Goal: Task Accomplishment & Management: Complete application form

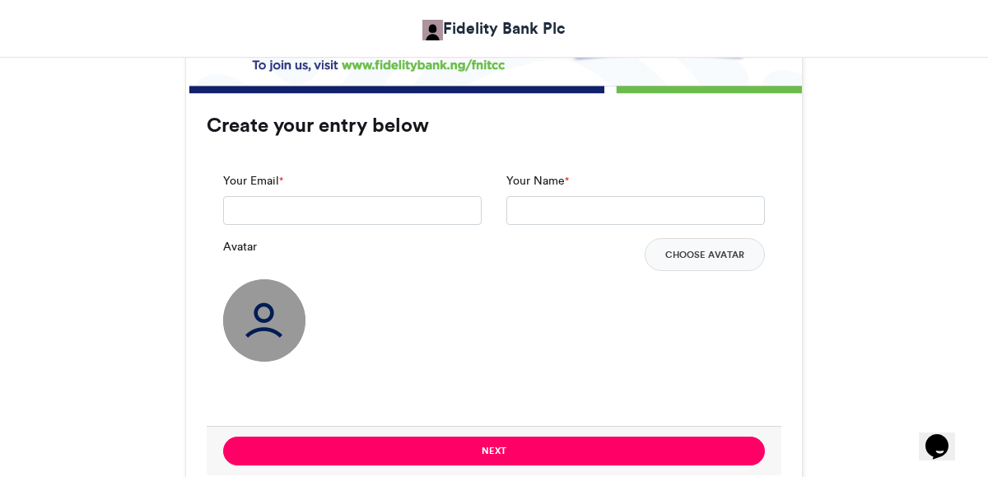
scroll to position [1165, 0]
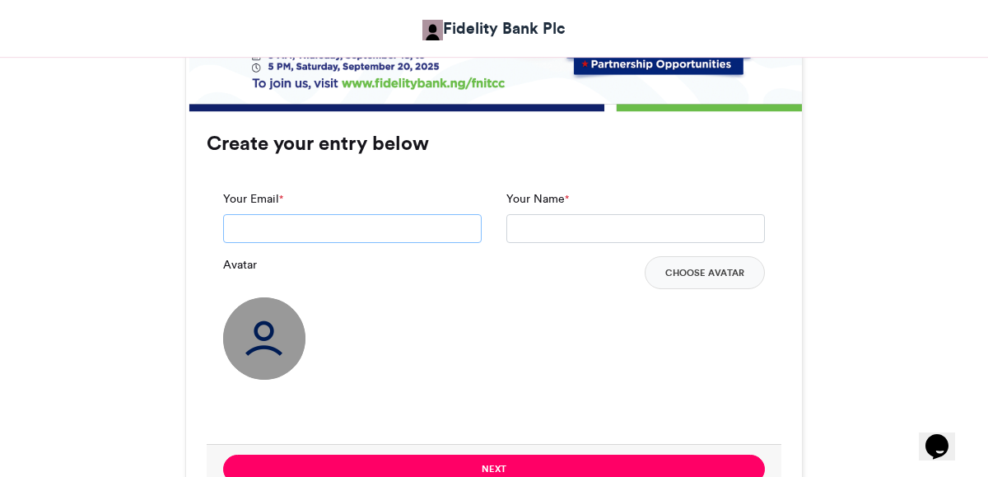
click at [422, 223] on input "Your Email *" at bounding box center [352, 229] width 259 height 30
type input "*"
type input "**********"
click at [581, 224] on input "Your Name *" at bounding box center [635, 229] width 259 height 30
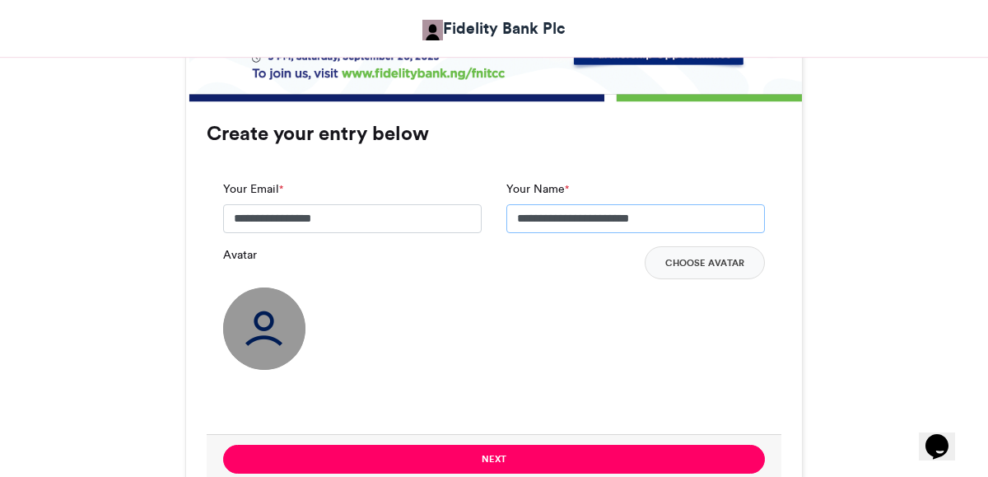
scroll to position [1184, 0]
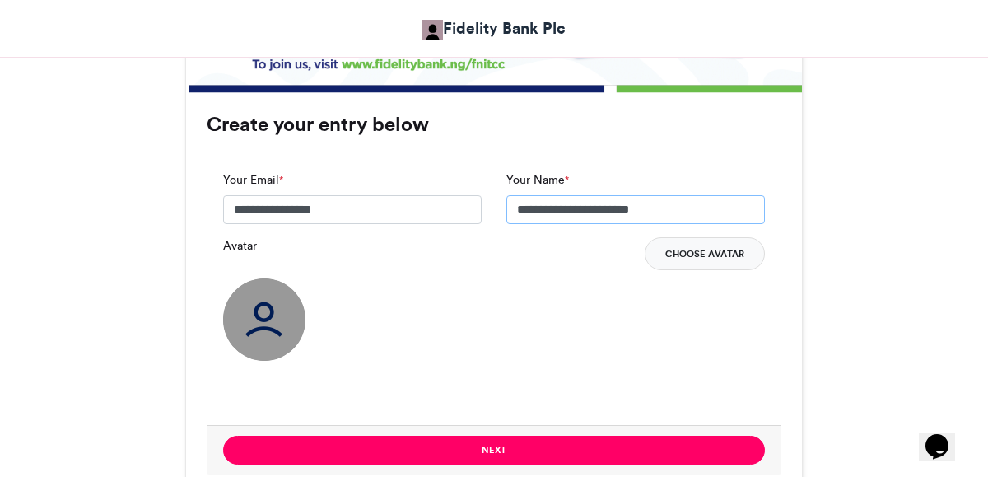
type input "**********"
click at [666, 257] on button "Choose Avatar" at bounding box center [705, 253] width 120 height 33
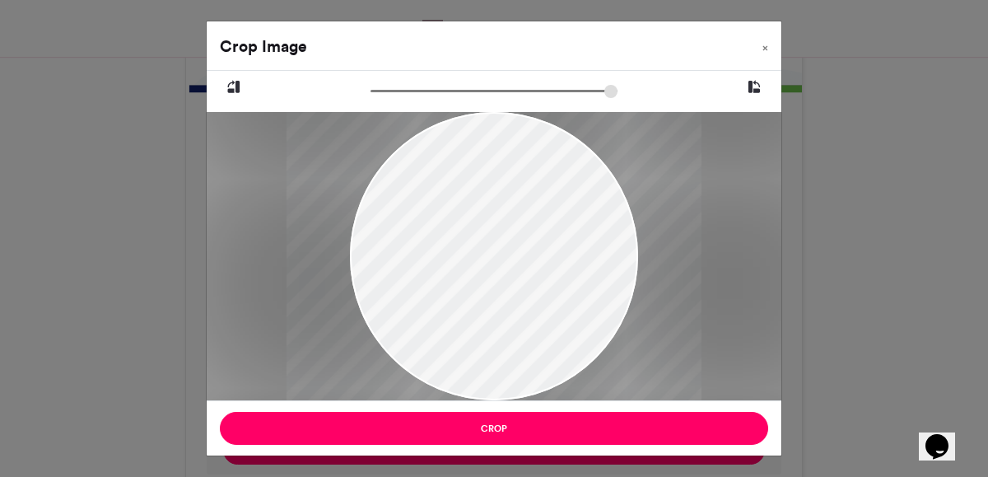
drag, startPoint x: 552, startPoint y: 272, endPoint x: 552, endPoint y: 169, distance: 102.9
click at [552, 169] on div at bounding box center [494, 256] width 415 height 288
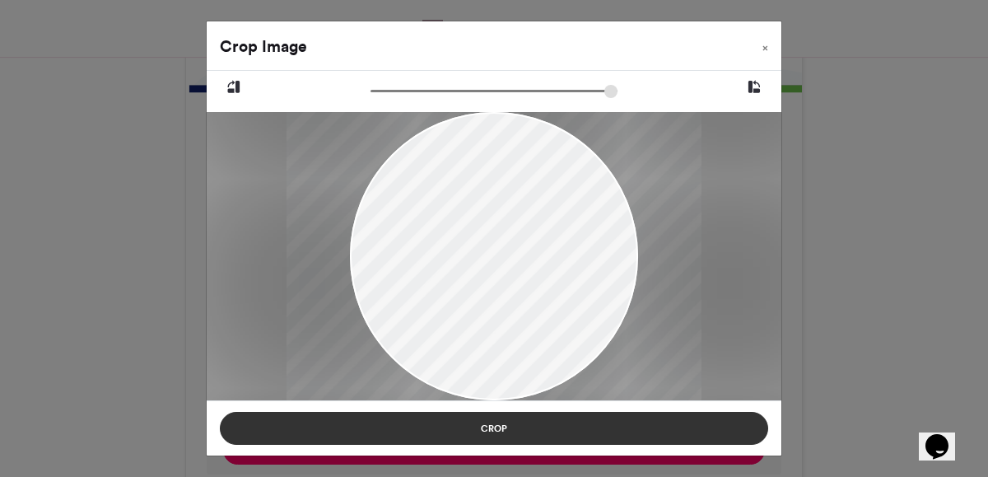
click at [586, 433] on button "Crop" at bounding box center [494, 428] width 548 height 33
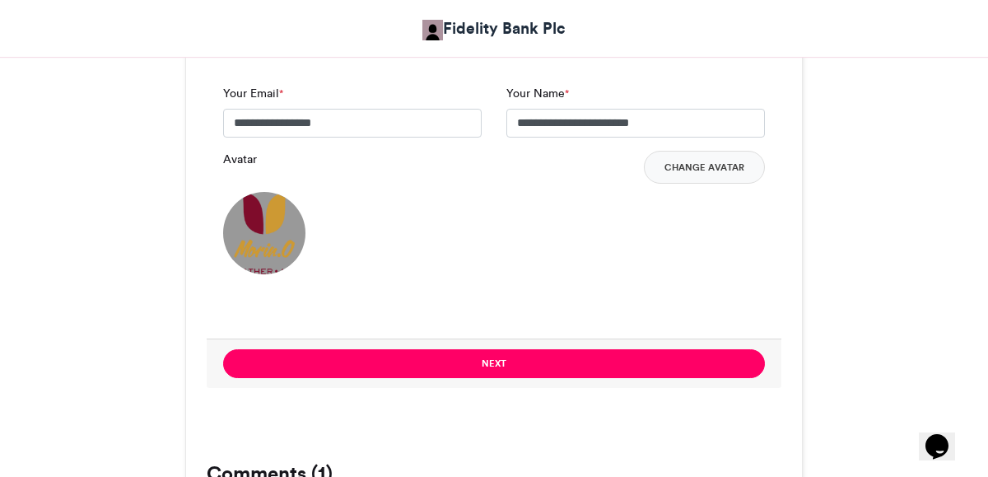
scroll to position [1281, 0]
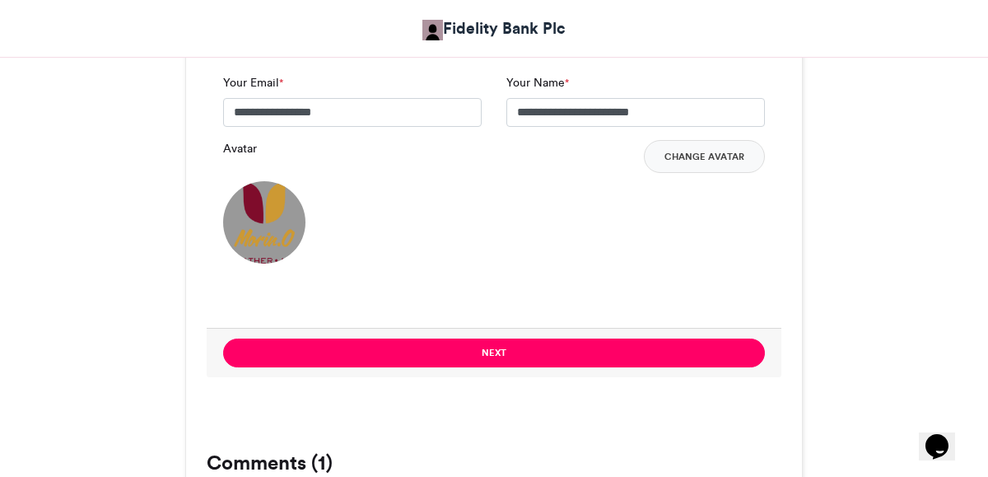
click at [496, 359] on button "Next" at bounding box center [494, 352] width 542 height 29
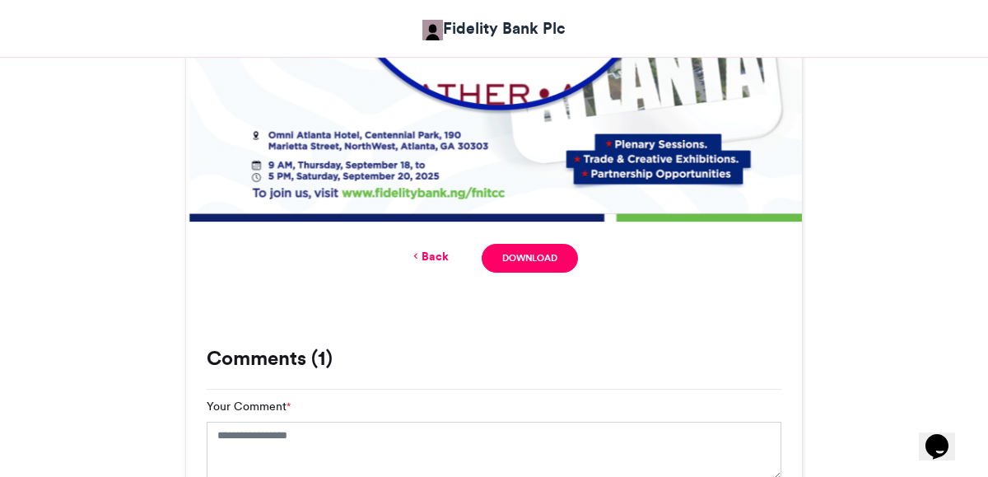
scroll to position [1069, 0]
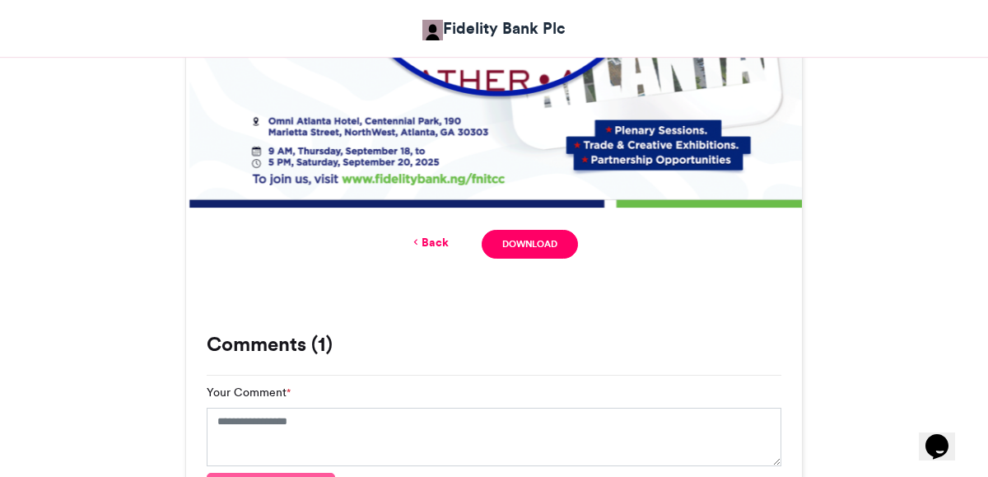
click at [431, 245] on link "Back" at bounding box center [429, 242] width 39 height 17
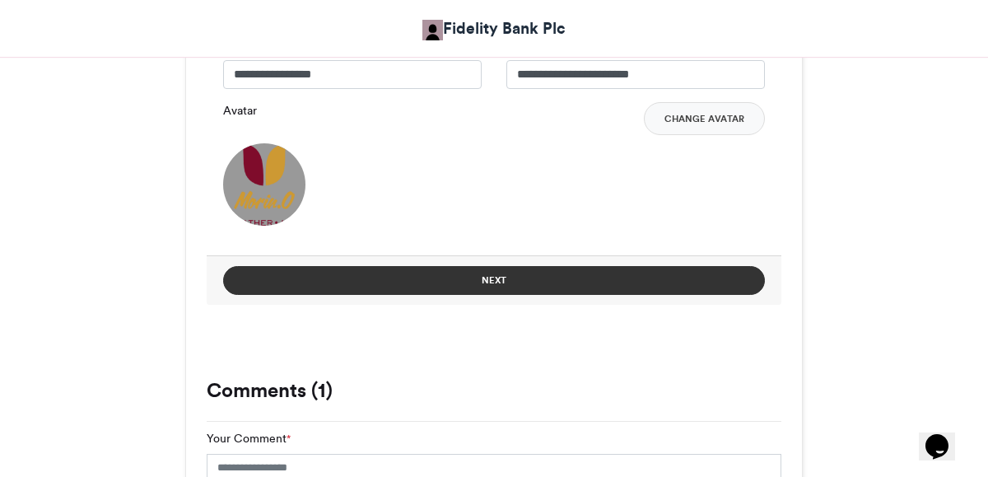
scroll to position [1321, 0]
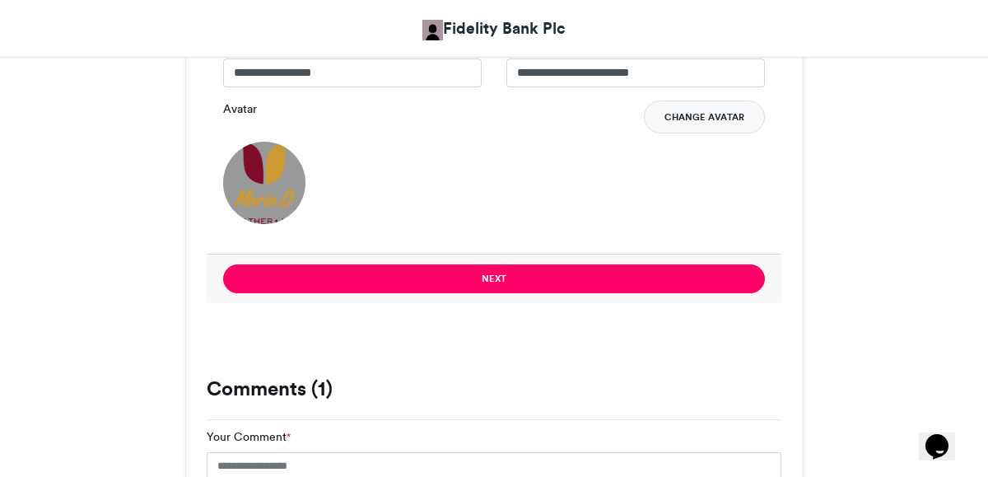
click at [711, 120] on button "Change Avatar" at bounding box center [704, 116] width 121 height 33
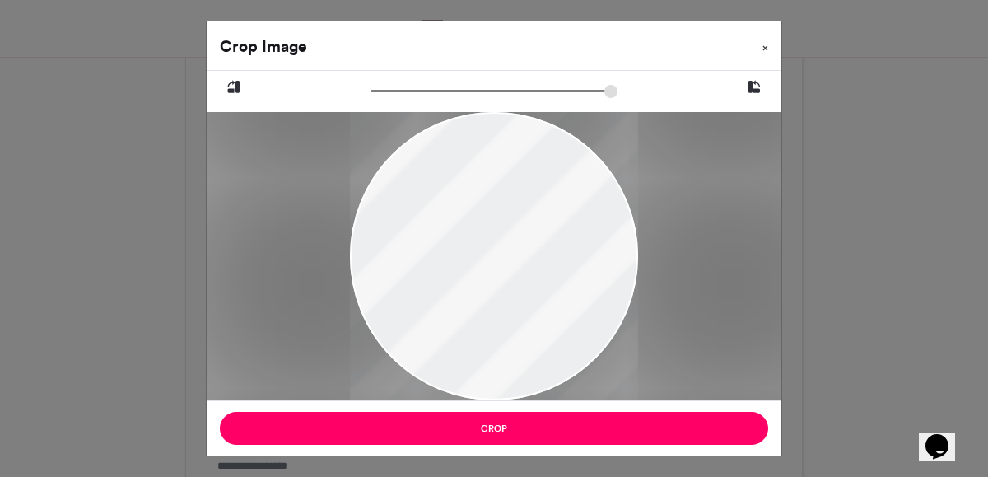
click at [766, 47] on span "×" at bounding box center [765, 48] width 6 height 10
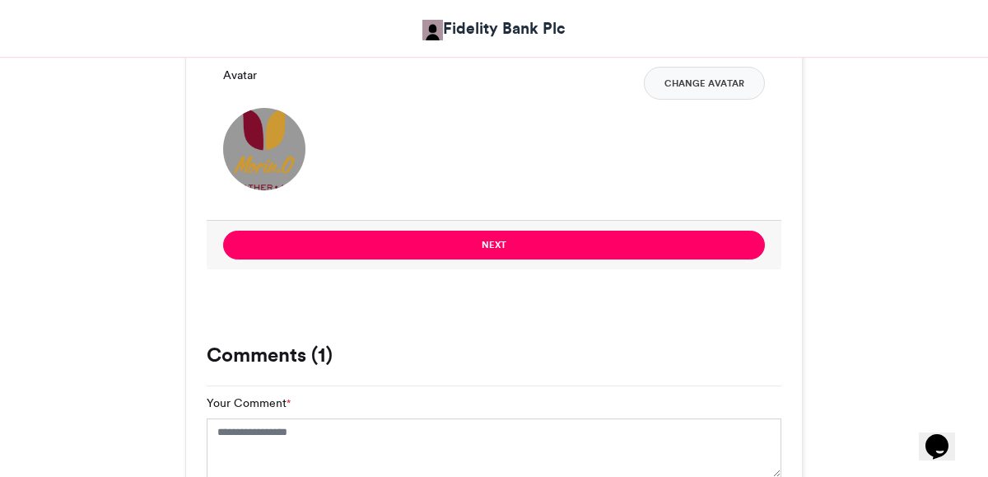
scroll to position [1363, 0]
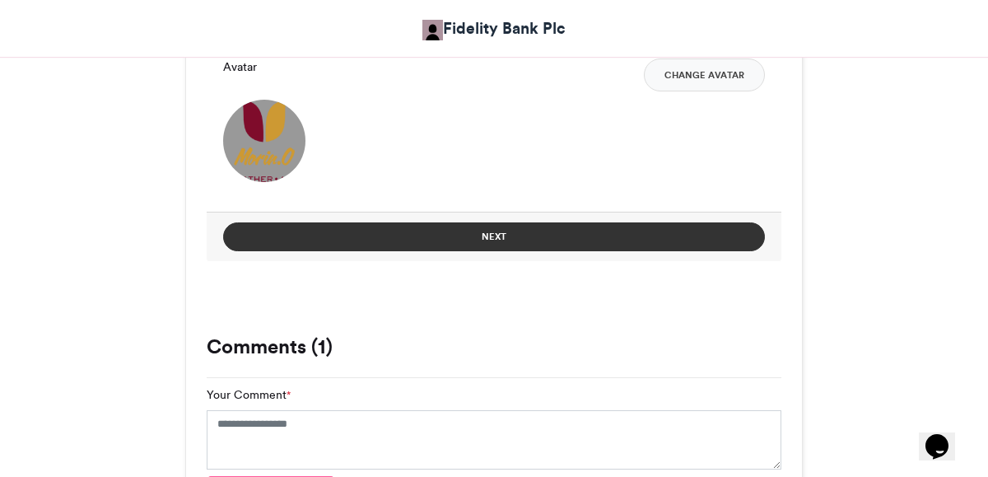
click at [526, 240] on button "Next" at bounding box center [494, 236] width 542 height 29
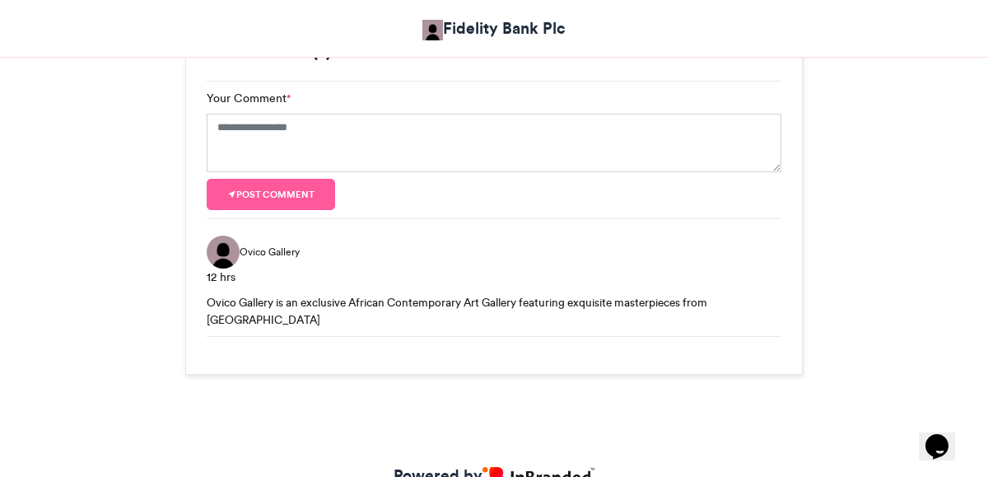
scroll to position [468, 0]
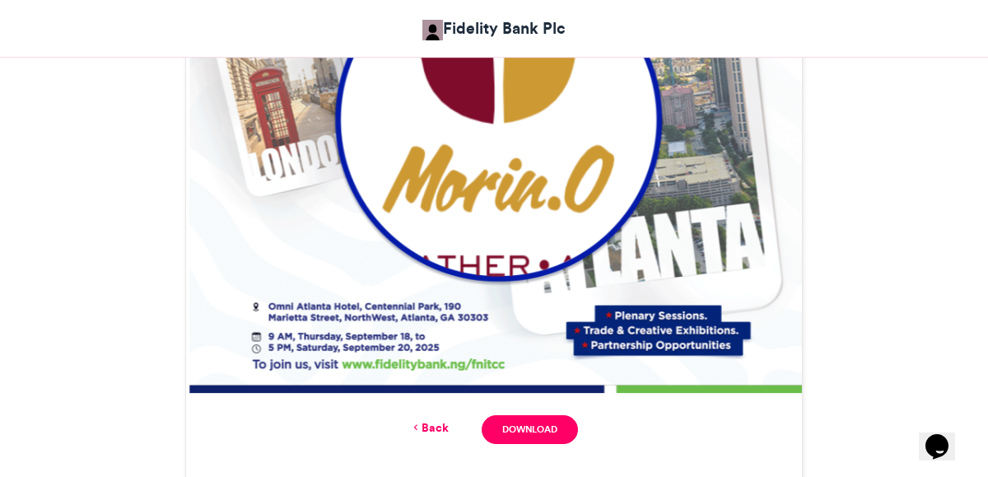
scroll to position [886, 0]
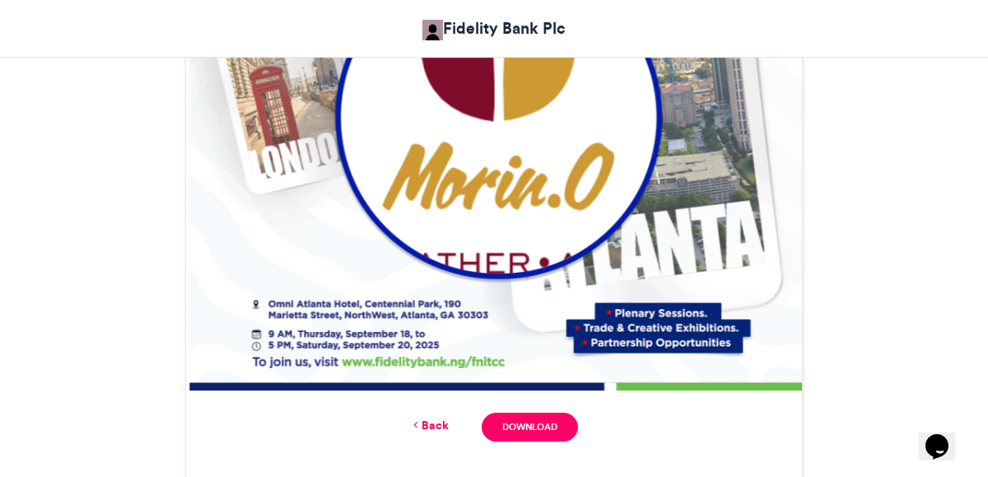
click at [429, 422] on link "Back" at bounding box center [429, 425] width 39 height 17
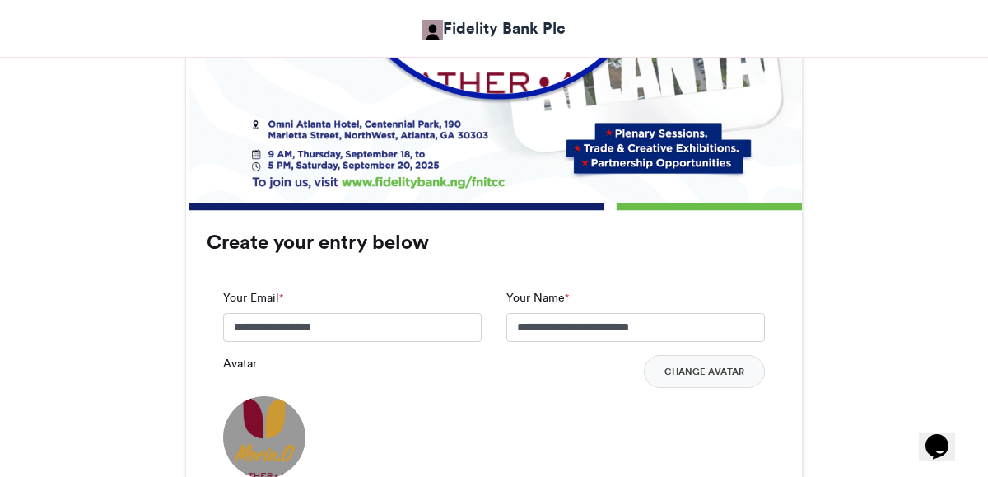
scroll to position [1072, 0]
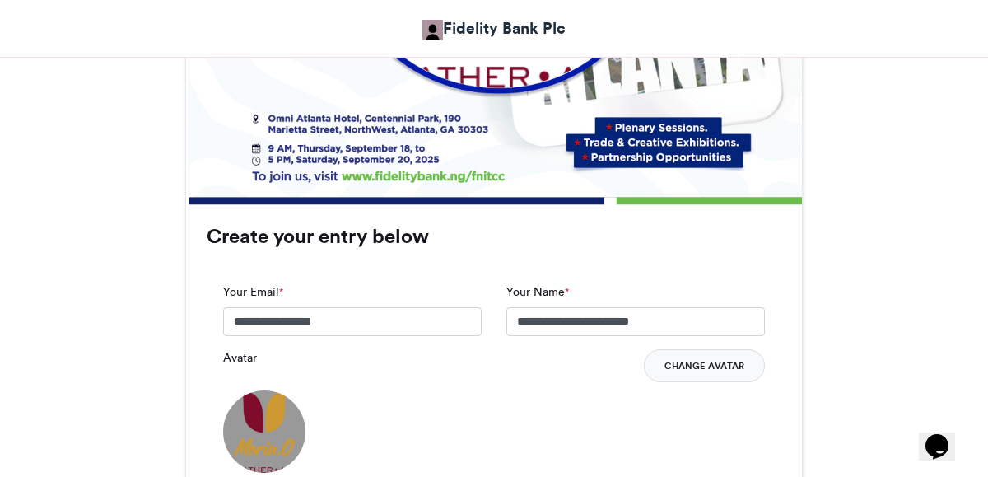
click at [708, 364] on button "Change Avatar" at bounding box center [704, 365] width 121 height 33
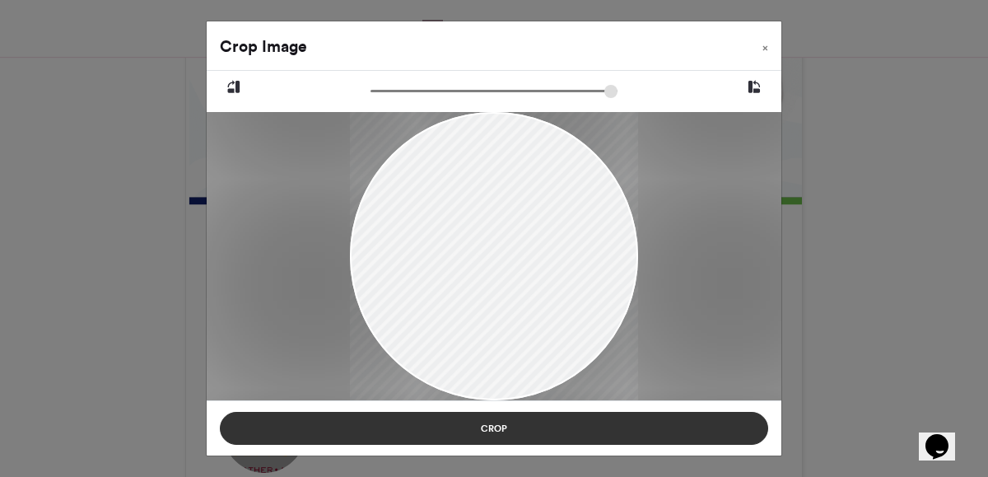
click at [557, 433] on button "Crop" at bounding box center [494, 428] width 548 height 33
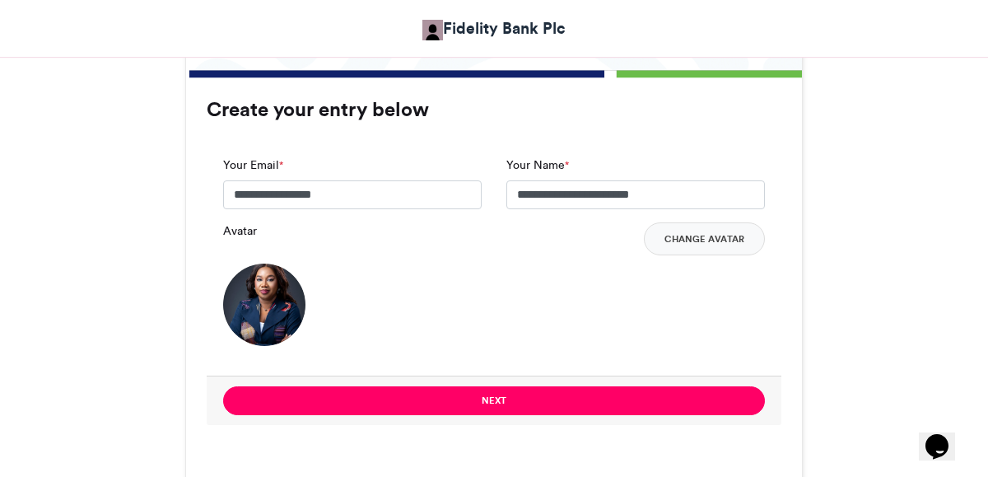
scroll to position [1221, 0]
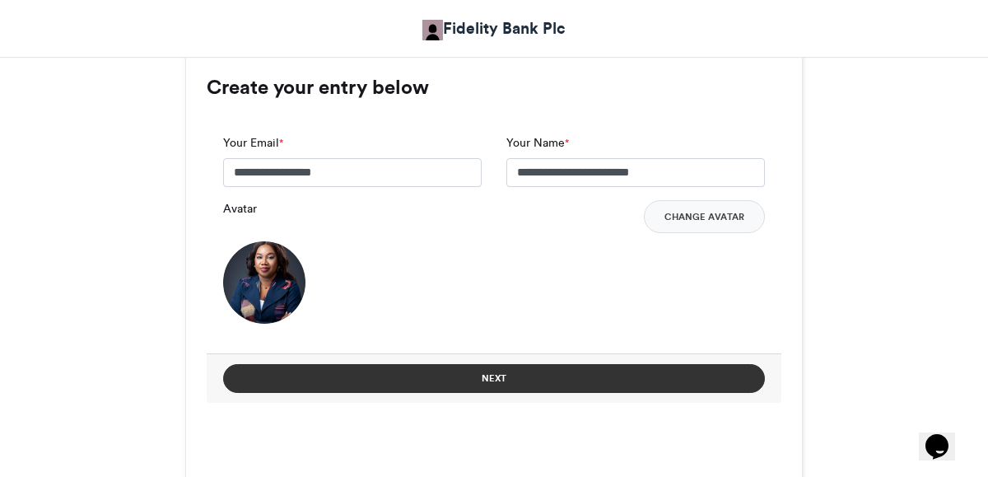
click at [513, 379] on button "Next" at bounding box center [494, 378] width 542 height 29
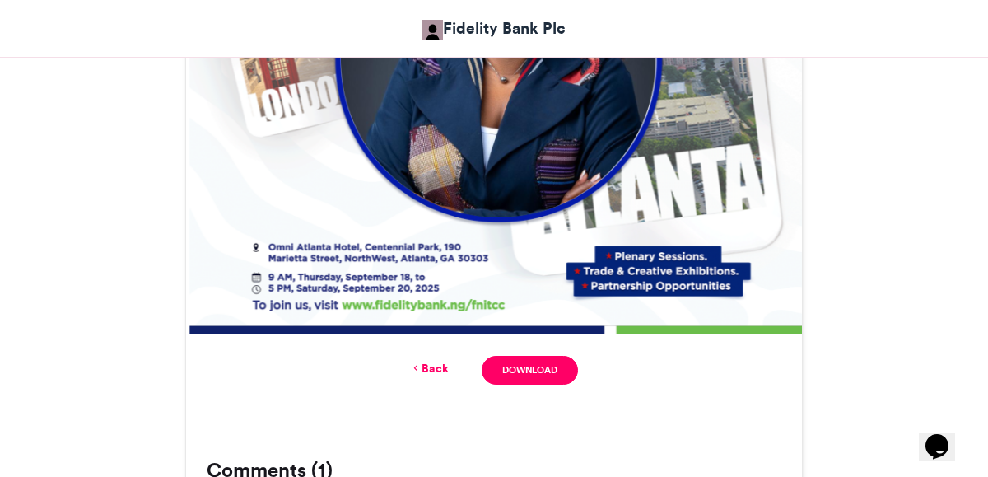
scroll to position [955, 0]
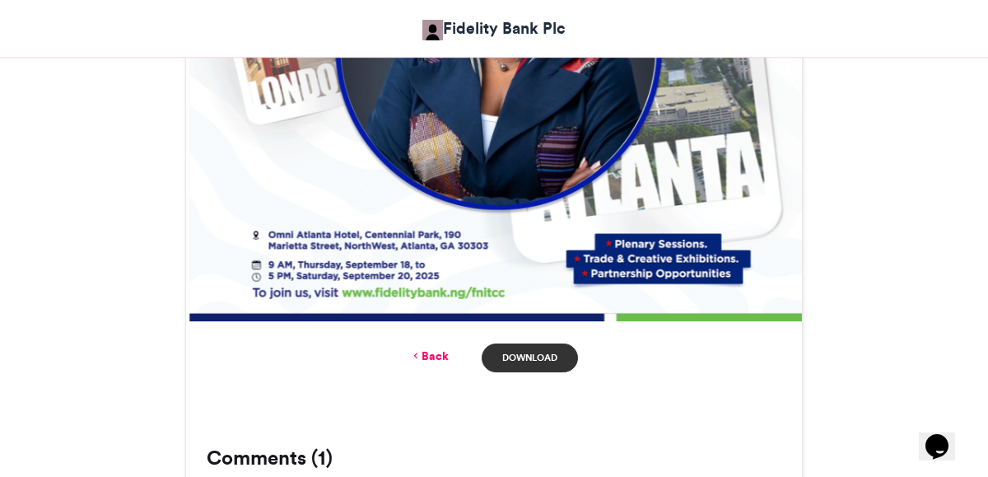
click at [532, 355] on link "Download" at bounding box center [530, 357] width 96 height 29
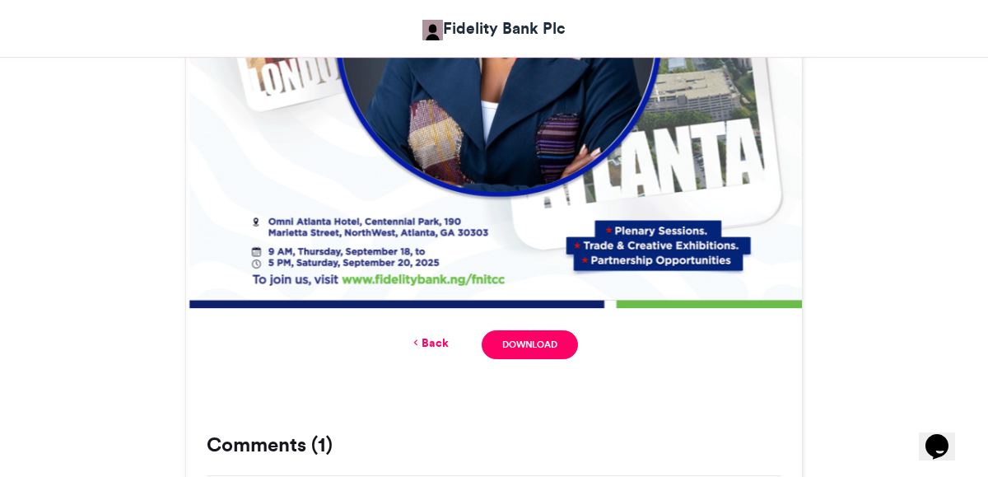
scroll to position [967, 0]
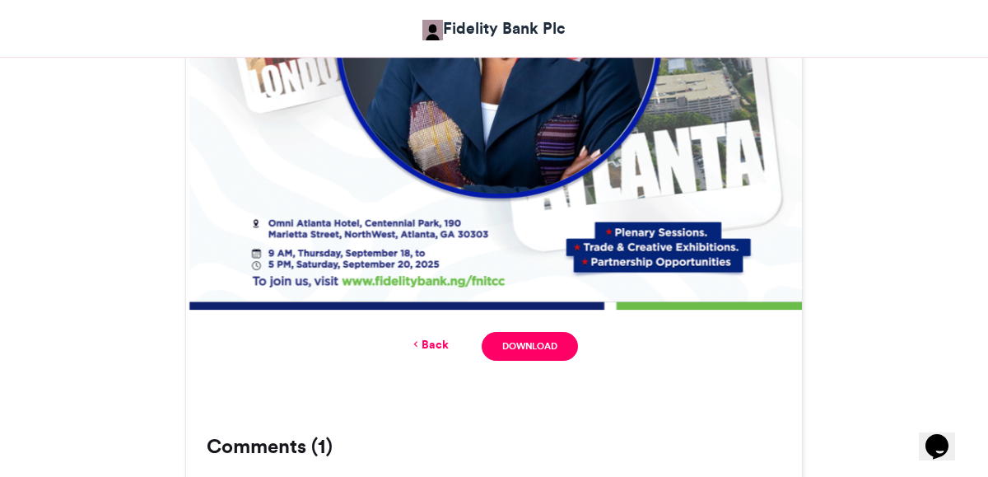
click at [420, 341] on icon at bounding box center [416, 344] width 12 height 15
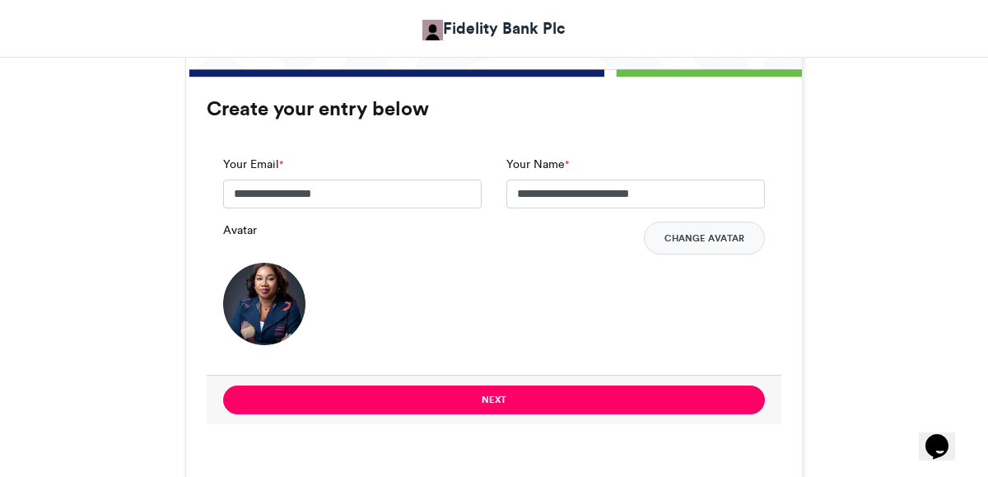
scroll to position [1190, 0]
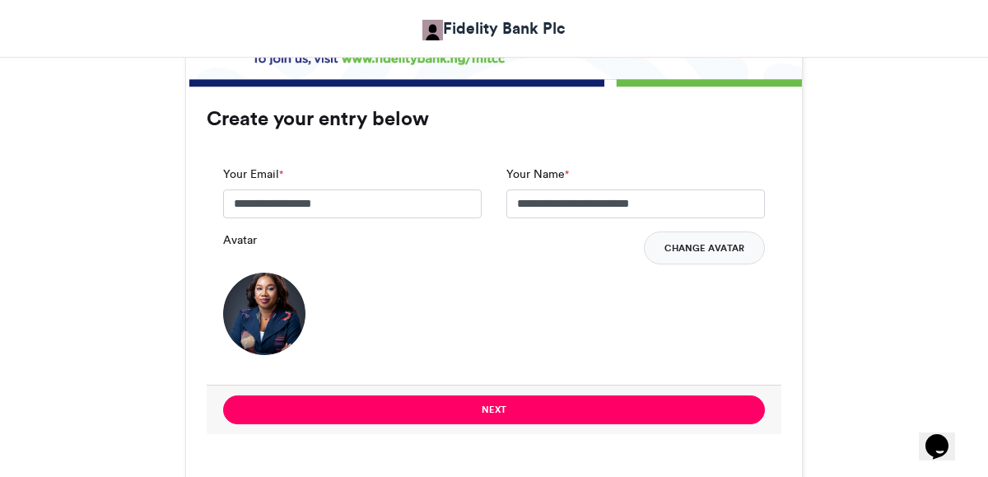
click at [688, 246] on button "Change Avatar" at bounding box center [704, 247] width 121 height 33
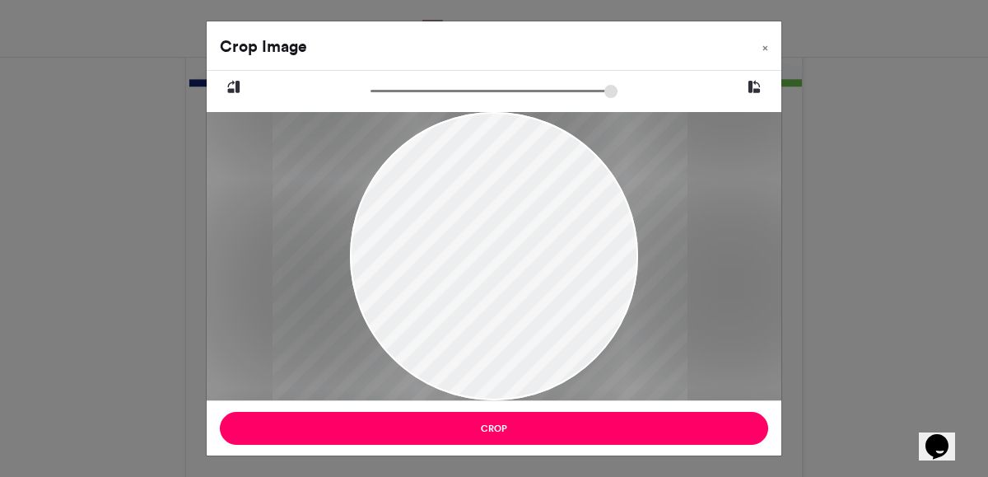
drag, startPoint x: 486, startPoint y: 296, endPoint x: 482, endPoint y: 315, distance: 19.4
click at [482, 315] on div at bounding box center [480, 256] width 415 height 288
drag, startPoint x: 482, startPoint y: 315, endPoint x: 482, endPoint y: 264, distance: 50.2
click at [482, 264] on div at bounding box center [485, 256] width 415 height 288
drag, startPoint x: 482, startPoint y: 264, endPoint x: 495, endPoint y: 204, distance: 61.5
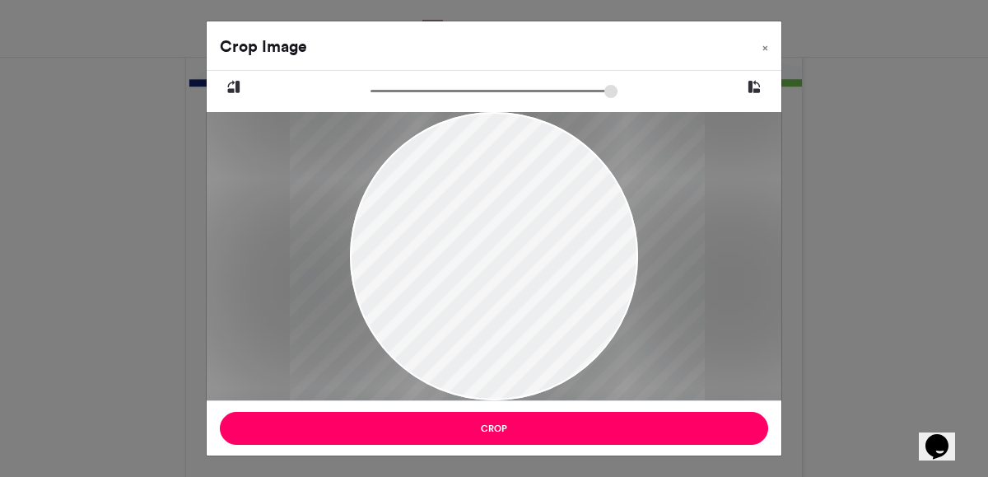
click at [495, 204] on div at bounding box center [497, 256] width 415 height 288
drag, startPoint x: 374, startPoint y: 92, endPoint x: 490, endPoint y: 226, distance: 176.8
click at [490, 99] on input "zoom" at bounding box center [494, 91] width 247 height 16
drag, startPoint x: 488, startPoint y: 241, endPoint x: 487, endPoint y: 2, distance: 238.8
click at [487, 2] on div "Crop Image × Crop" at bounding box center [494, 238] width 988 height 477
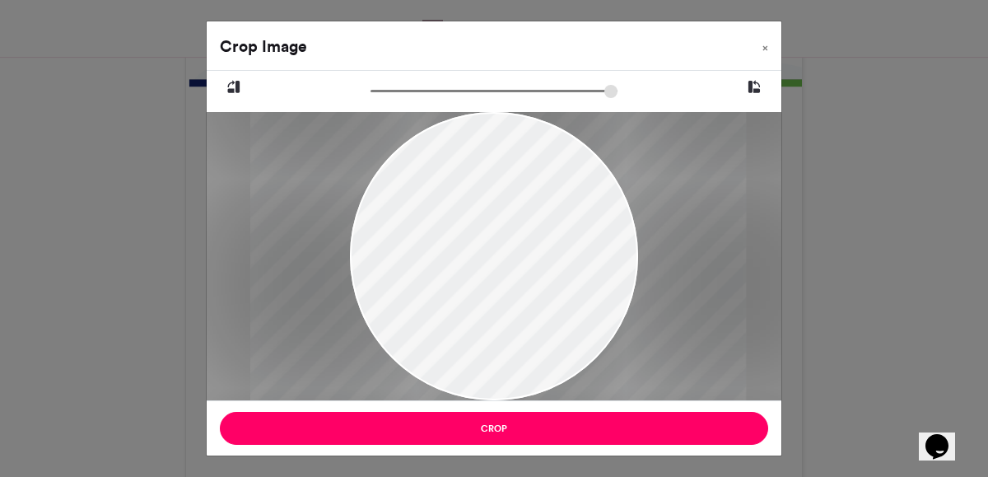
drag, startPoint x: 485, startPoint y: 90, endPoint x: 494, endPoint y: 119, distance: 31.0
type input "******"
click at [494, 99] on input "zoom" at bounding box center [494, 91] width 247 height 16
click at [760, 92] on icon at bounding box center [754, 87] width 15 height 21
click at [759, 93] on icon at bounding box center [754, 87] width 15 height 21
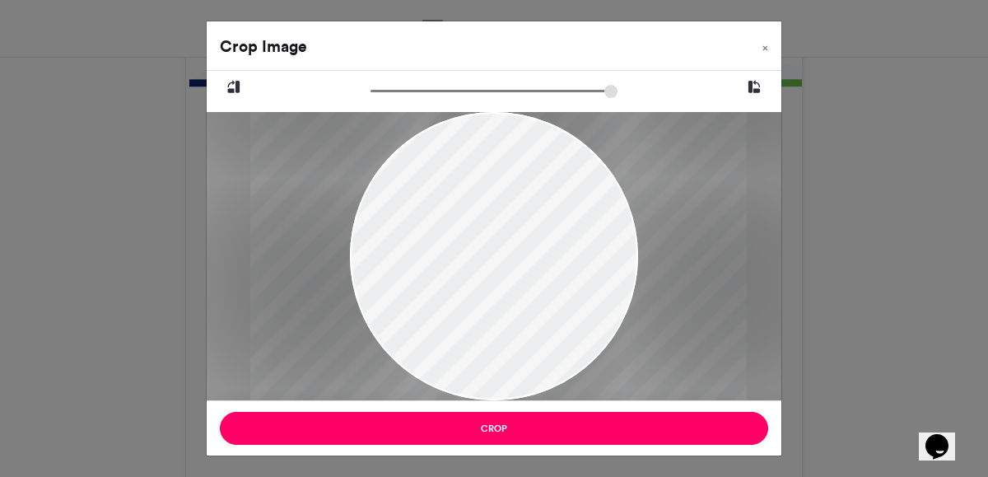
click at [759, 94] on icon at bounding box center [754, 87] width 15 height 21
click at [759, 95] on icon at bounding box center [754, 87] width 15 height 21
click at [236, 91] on icon at bounding box center [233, 87] width 15 height 21
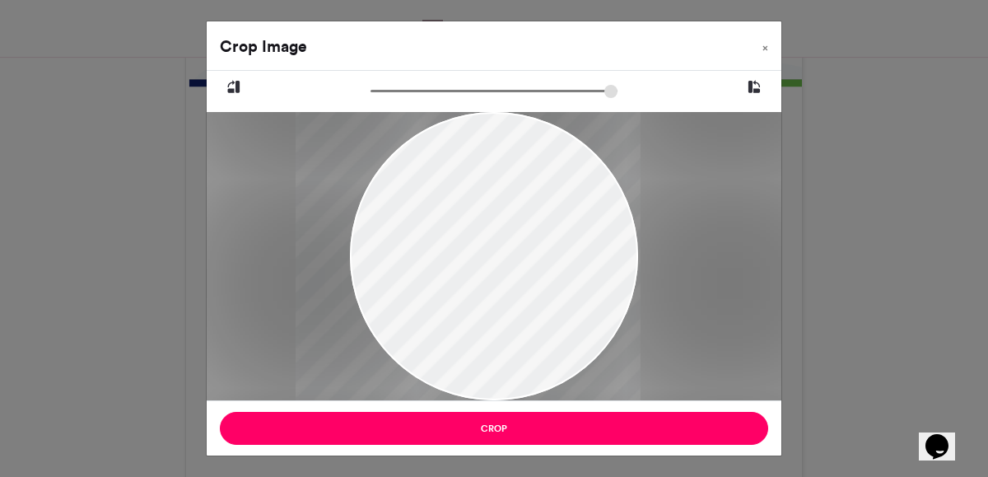
click at [237, 91] on icon at bounding box center [233, 87] width 15 height 21
click at [770, 47] on button "×" at bounding box center [765, 44] width 32 height 46
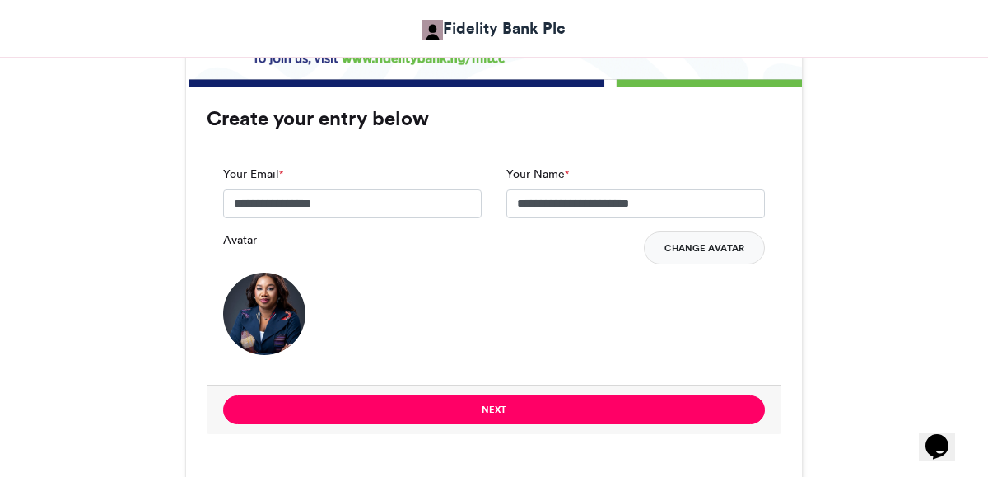
click at [697, 246] on button "Change Avatar" at bounding box center [704, 247] width 121 height 33
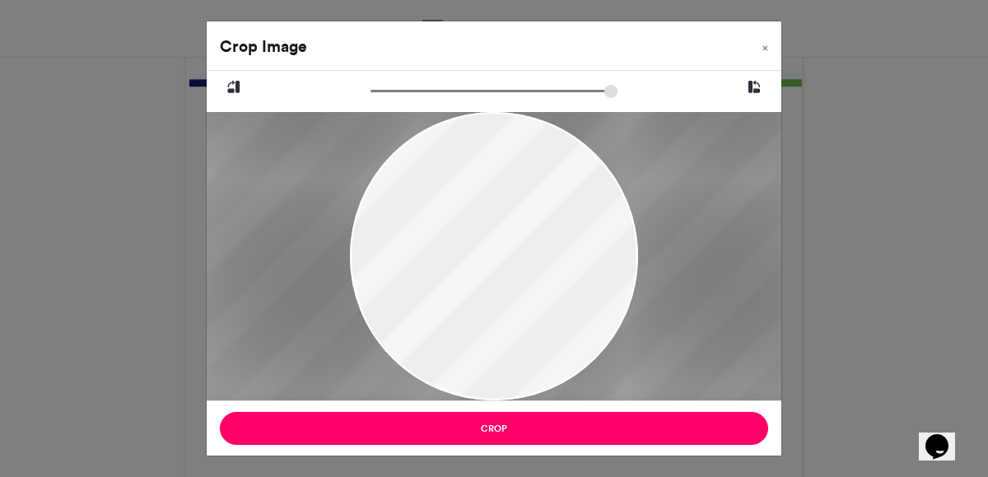
type input "******"
drag, startPoint x: 378, startPoint y: 93, endPoint x: 237, endPoint y: 113, distance: 142.2
click at [371, 99] on input "zoom" at bounding box center [494, 91] width 247 height 16
click at [766, 45] on span "×" at bounding box center [765, 48] width 6 height 10
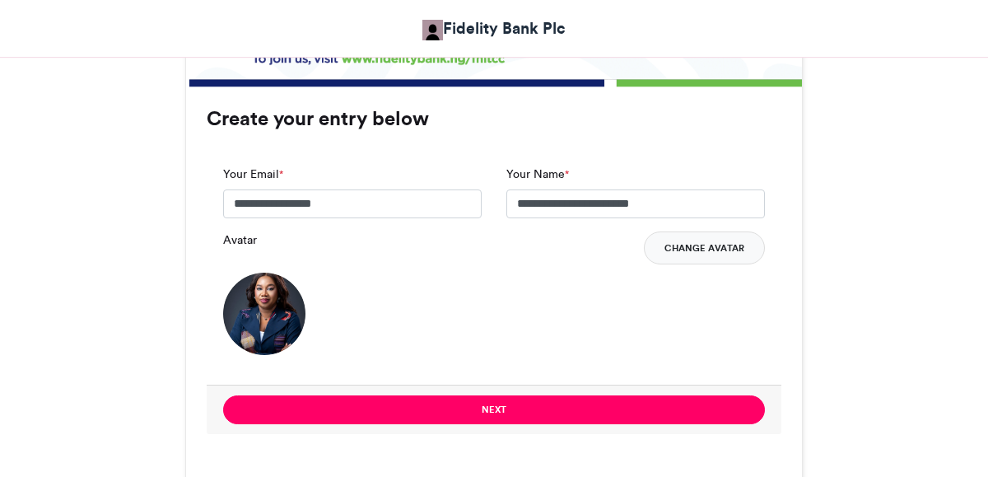
click at [681, 245] on button "Change Avatar" at bounding box center [704, 247] width 121 height 33
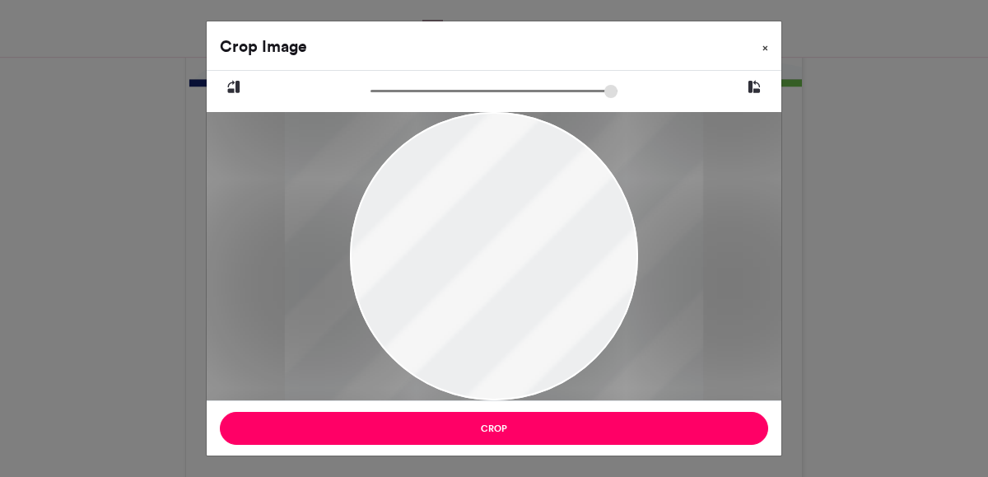
click at [767, 47] on span "×" at bounding box center [765, 48] width 6 height 10
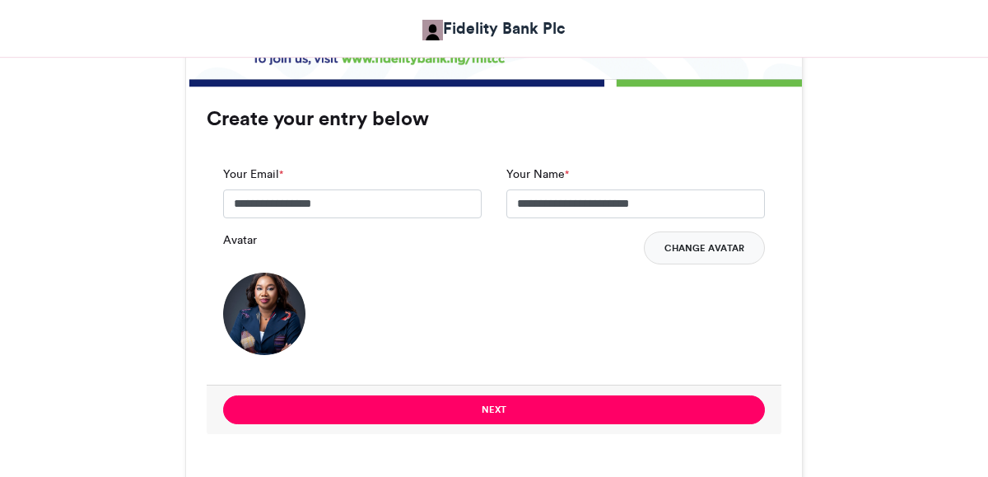
click at [725, 255] on button "Change Avatar" at bounding box center [704, 247] width 121 height 33
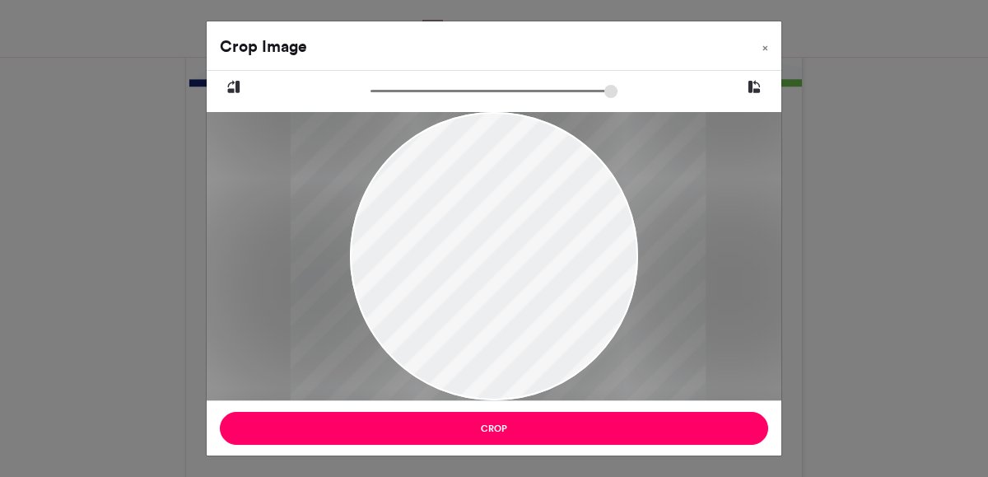
drag, startPoint x: 536, startPoint y: 235, endPoint x: 539, endPoint y: 270, distance: 35.6
click at [539, 270] on div at bounding box center [499, 256] width 416 height 288
drag, startPoint x: 539, startPoint y: 270, endPoint x: 534, endPoint y: 336, distance: 66.1
click at [534, 336] on div at bounding box center [490, 256] width 416 height 288
type input "******"
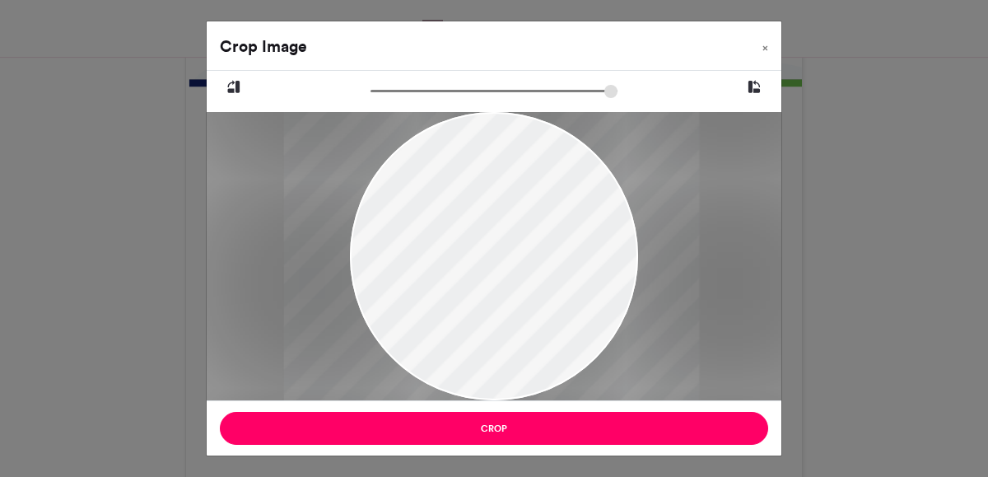
drag, startPoint x: 381, startPoint y: 93, endPoint x: 331, endPoint y: 106, distance: 51.9
click at [371, 99] on input "zoom" at bounding box center [494, 91] width 247 height 16
click at [766, 51] on span "×" at bounding box center [765, 48] width 6 height 10
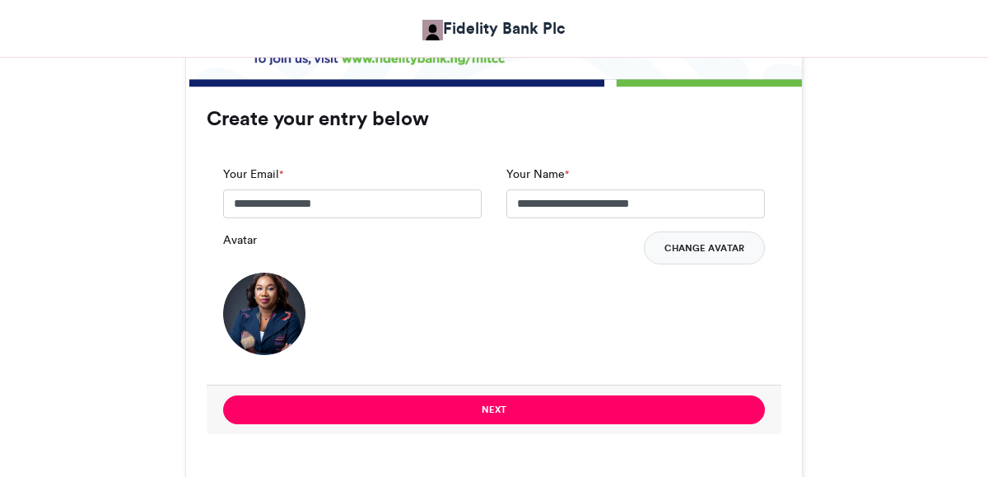
click at [699, 258] on button "Change Avatar" at bounding box center [704, 247] width 121 height 33
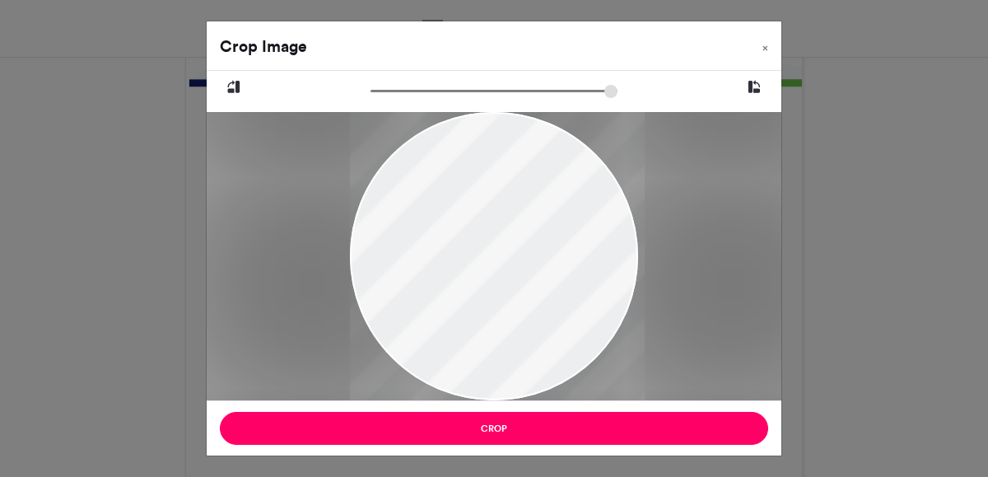
drag, startPoint x: 558, startPoint y: 301, endPoint x: 566, endPoint y: 179, distance: 123.0
click at [566, 179] on div at bounding box center [497, 256] width 295 height 288
drag, startPoint x: 532, startPoint y: 190, endPoint x: 569, endPoint y: 272, distance: 89.5
click at [569, 272] on div at bounding box center [497, 256] width 295 height 288
click at [549, 316] on div at bounding box center [496, 256] width 295 height 288
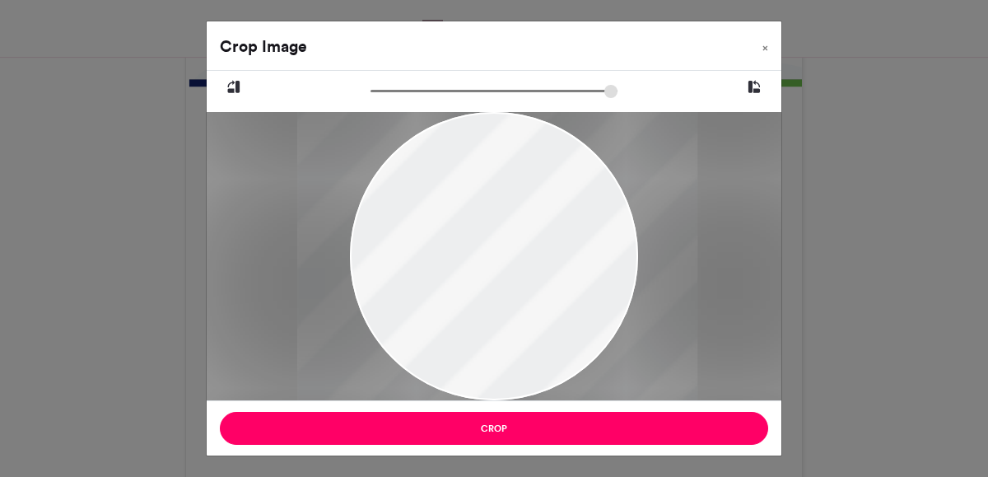
type input "***"
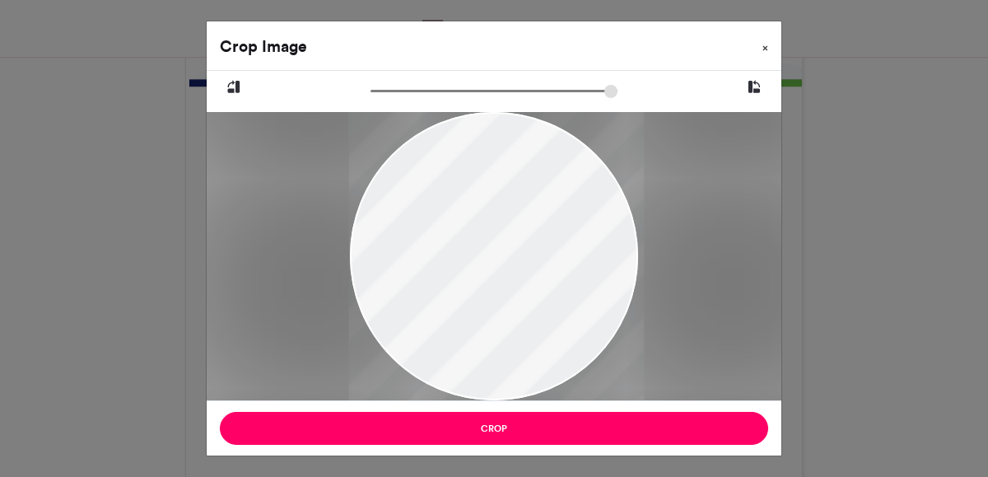
click at [764, 51] on span "×" at bounding box center [765, 48] width 6 height 10
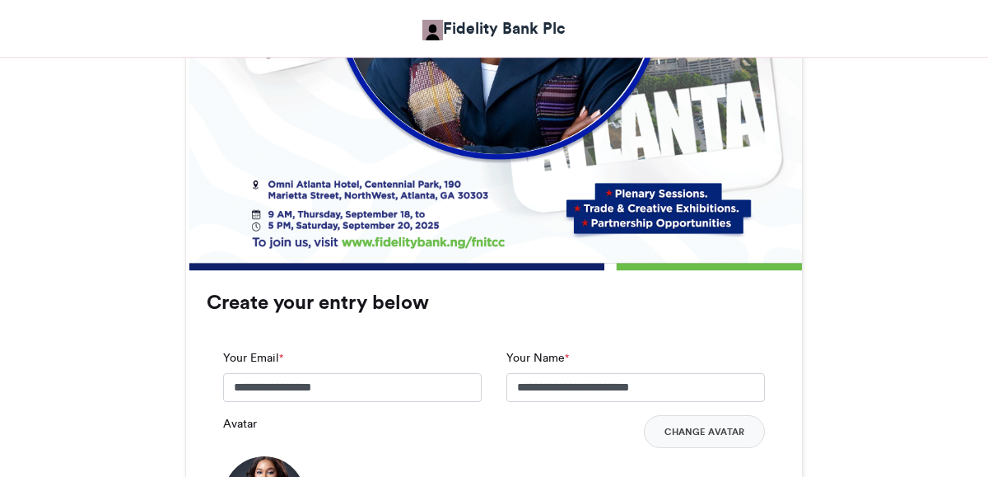
scroll to position [1025, 0]
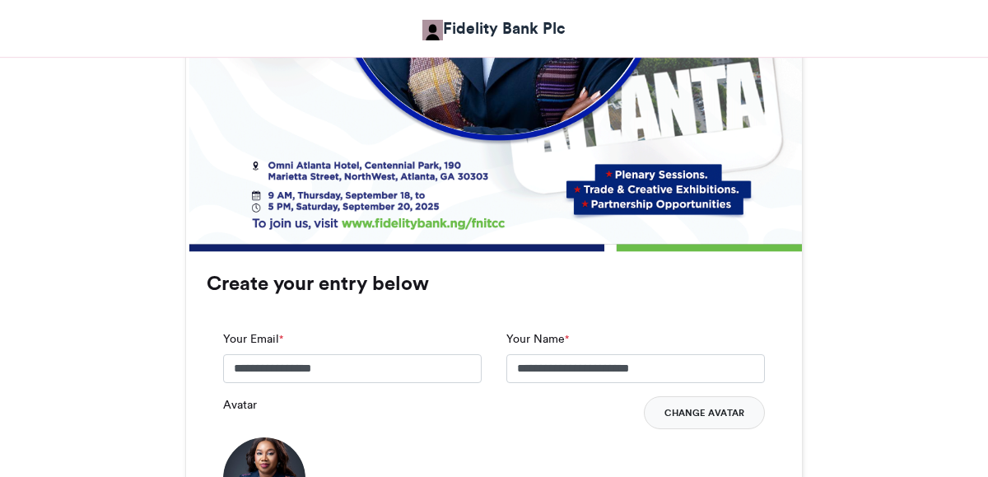
click at [709, 419] on button "Change Avatar" at bounding box center [704, 412] width 121 height 33
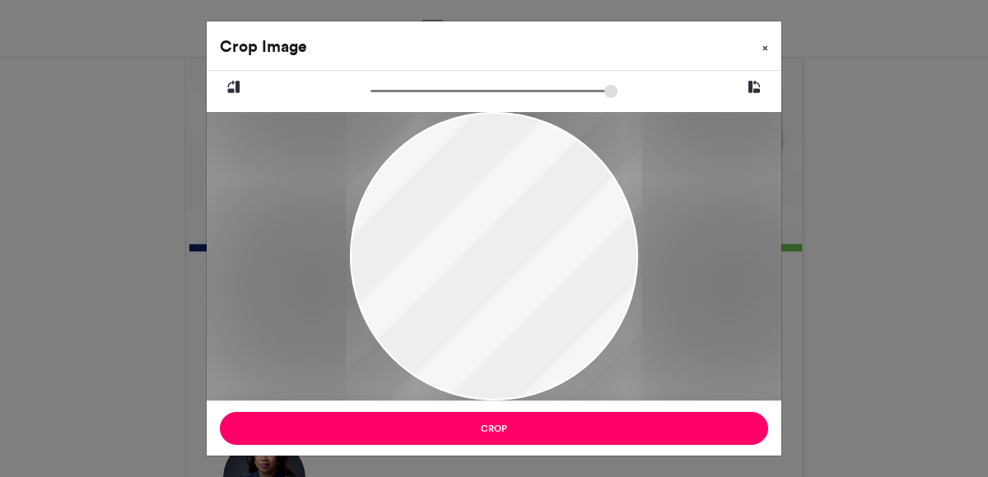
click at [766, 43] on span "×" at bounding box center [765, 48] width 6 height 10
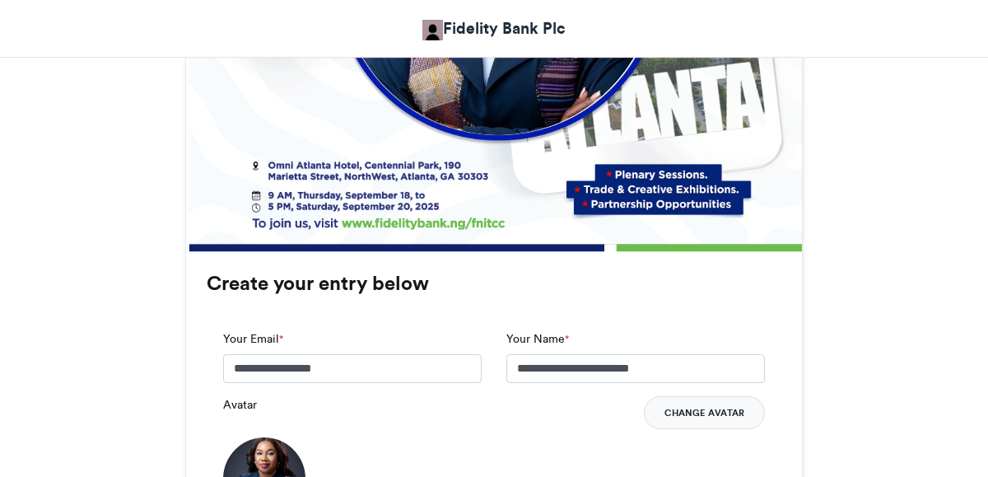
click at [695, 397] on button "Change Avatar" at bounding box center [704, 412] width 121 height 33
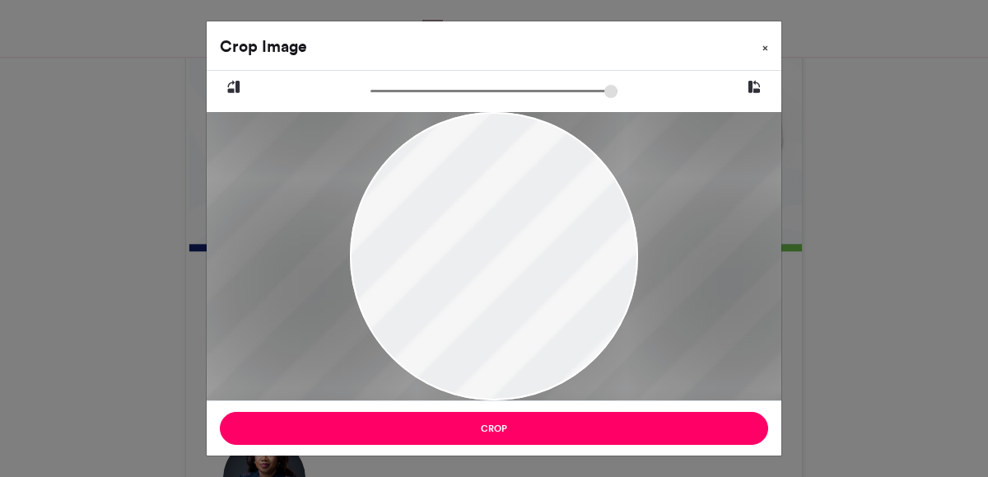
click at [767, 48] on span "×" at bounding box center [765, 48] width 6 height 10
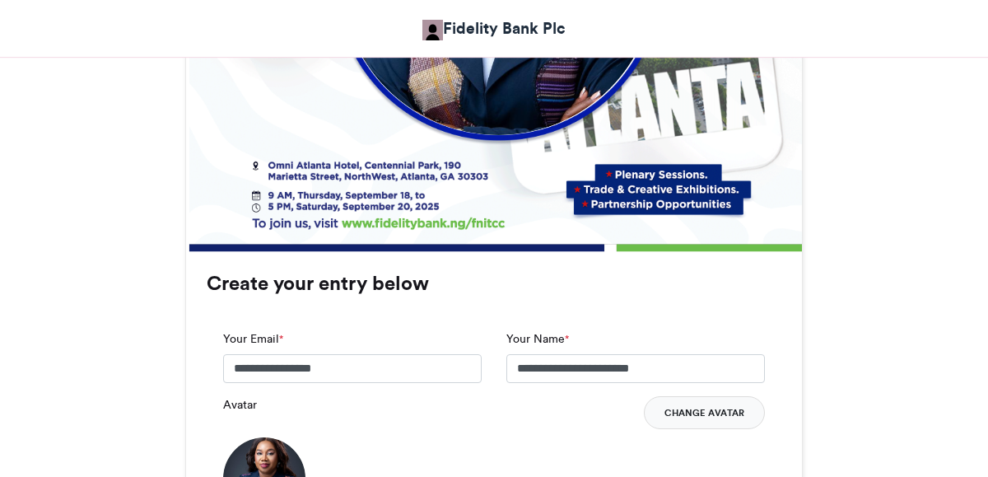
click at [729, 422] on button "Change Avatar" at bounding box center [704, 412] width 121 height 33
click at [719, 422] on button "Change Avatar" at bounding box center [704, 412] width 121 height 33
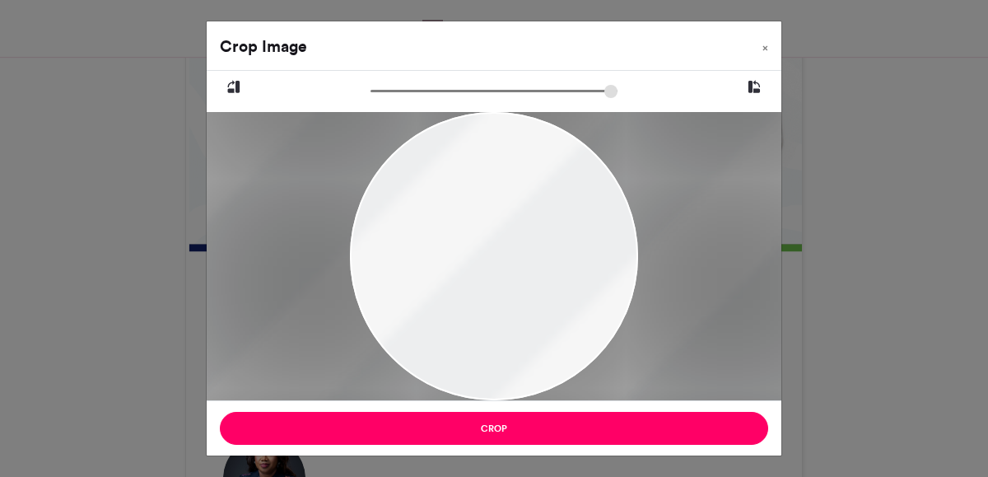
drag, startPoint x: 382, startPoint y: 91, endPoint x: 382, endPoint y: 55, distance: 36.2
type input "*******"
click at [382, 83] on input "zoom" at bounding box center [494, 91] width 247 height 16
click at [765, 44] on span "×" at bounding box center [765, 48] width 6 height 10
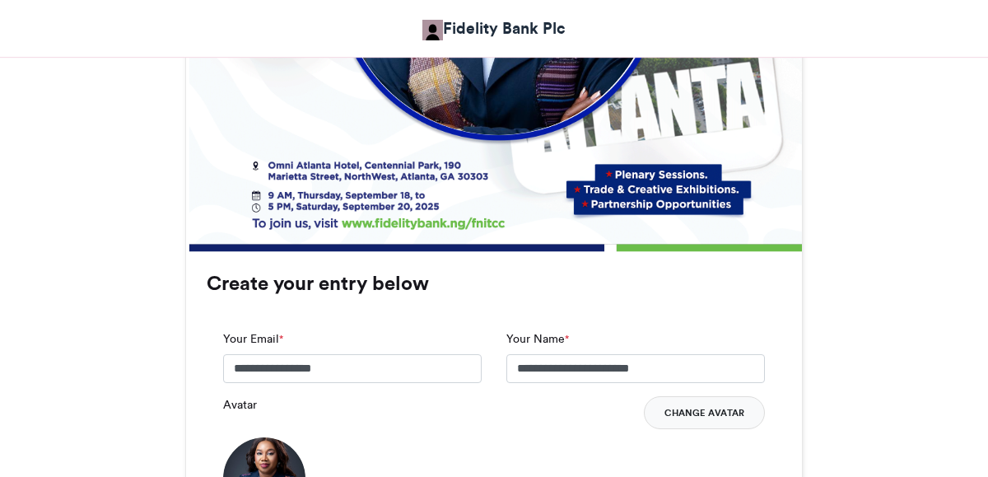
click at [713, 415] on button "Change Avatar" at bounding box center [704, 412] width 121 height 33
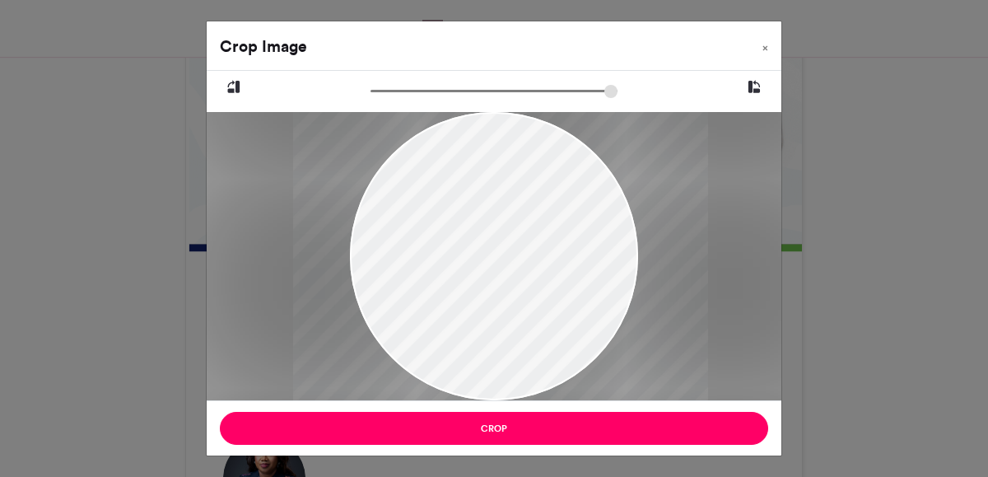
drag, startPoint x: 576, startPoint y: 253, endPoint x: 583, endPoint y: 236, distance: 17.7
click at [583, 236] on div at bounding box center [500, 256] width 415 height 288
drag, startPoint x: 378, startPoint y: 89, endPoint x: 468, endPoint y: 155, distance: 112.0
type input "******"
click at [468, 99] on input "zoom" at bounding box center [494, 91] width 247 height 16
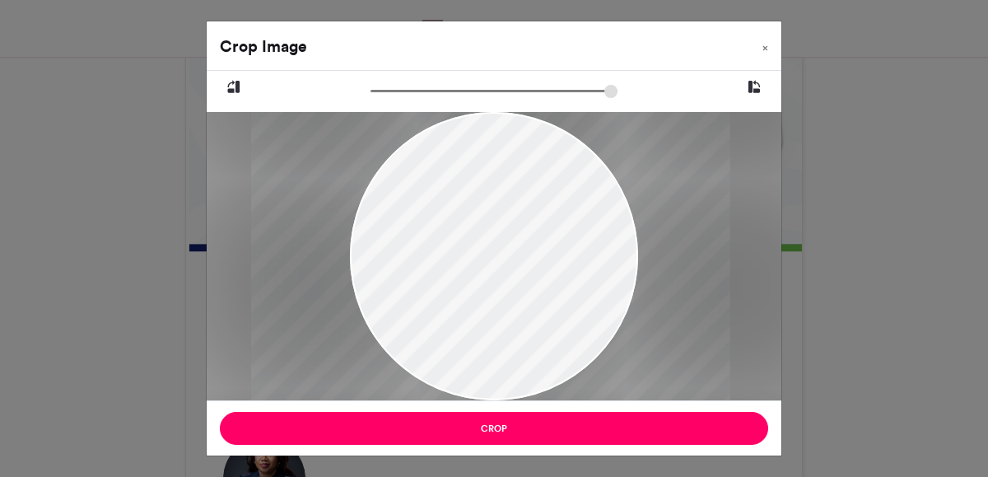
drag, startPoint x: 494, startPoint y: 206, endPoint x: 488, endPoint y: 224, distance: 19.0
click at [488, 224] on div at bounding box center [490, 276] width 479 height 333
drag, startPoint x: 486, startPoint y: 222, endPoint x: 490, endPoint y: 207, distance: 16.2
click at [490, 207] on div at bounding box center [499, 260] width 479 height 333
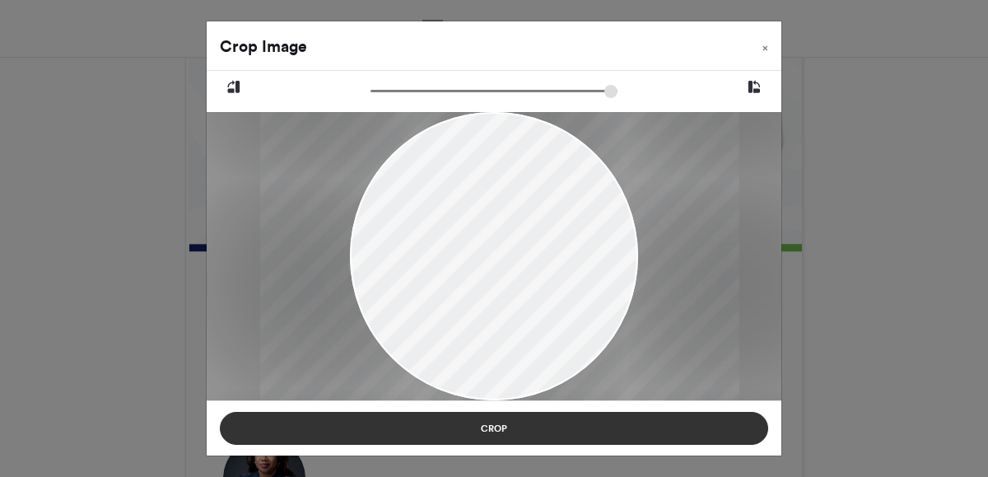
click at [579, 427] on button "Crop" at bounding box center [494, 428] width 548 height 33
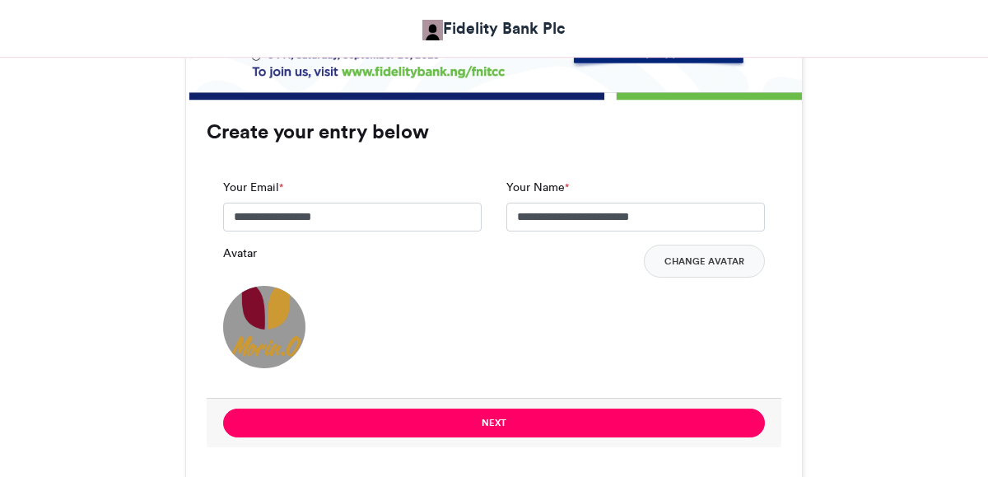
scroll to position [1179, 0]
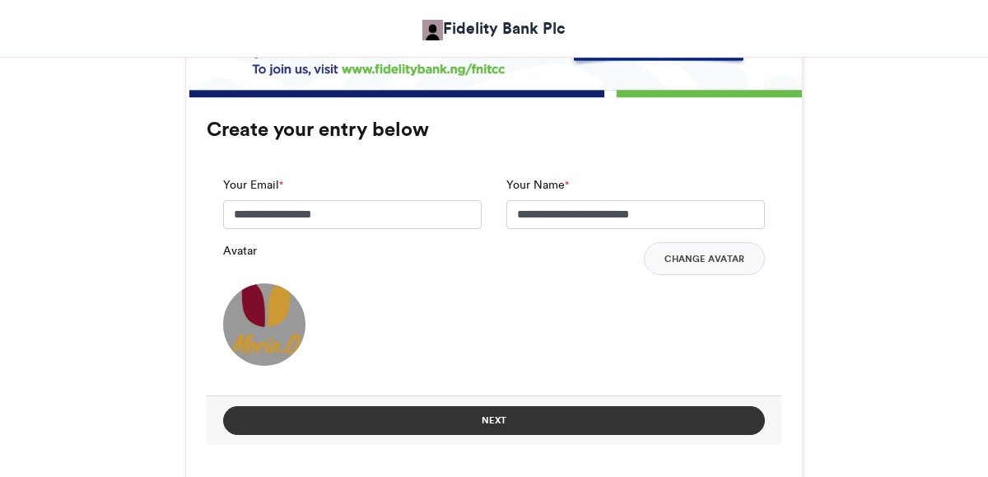
click at [588, 414] on button "Next" at bounding box center [494, 420] width 542 height 29
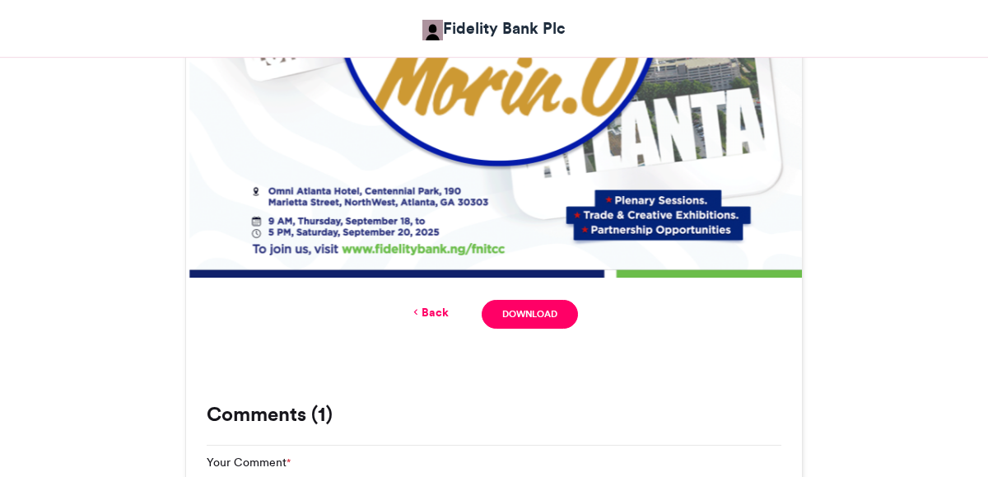
scroll to position [1036, 0]
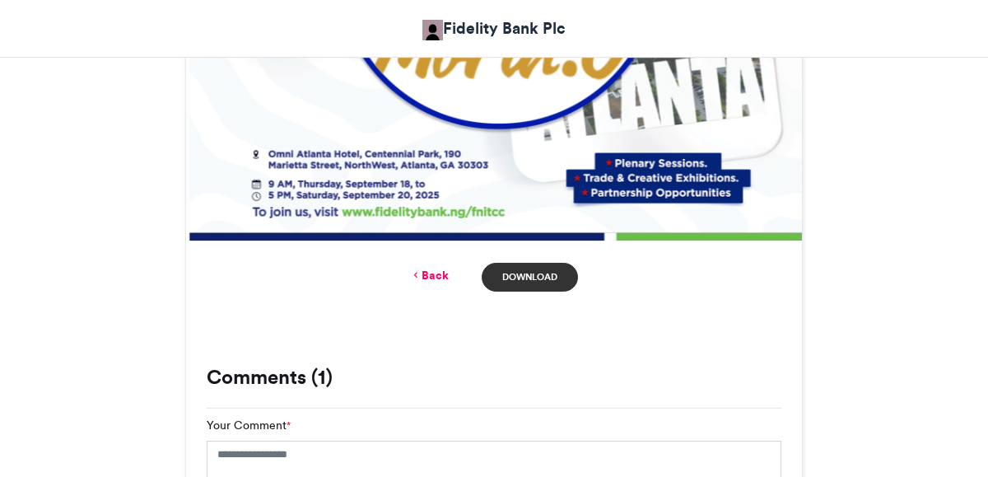
click at [539, 282] on link "Download" at bounding box center [530, 277] width 96 height 29
